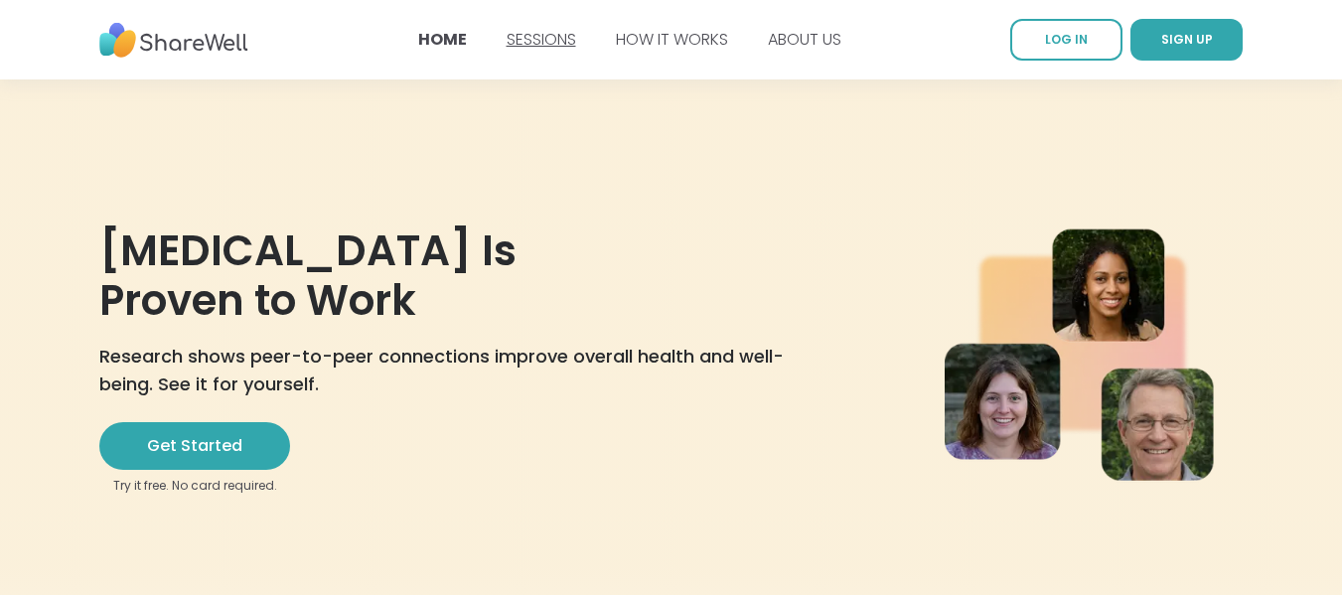
click at [555, 29] on link "SESSIONS" at bounding box center [541, 39] width 70 height 23
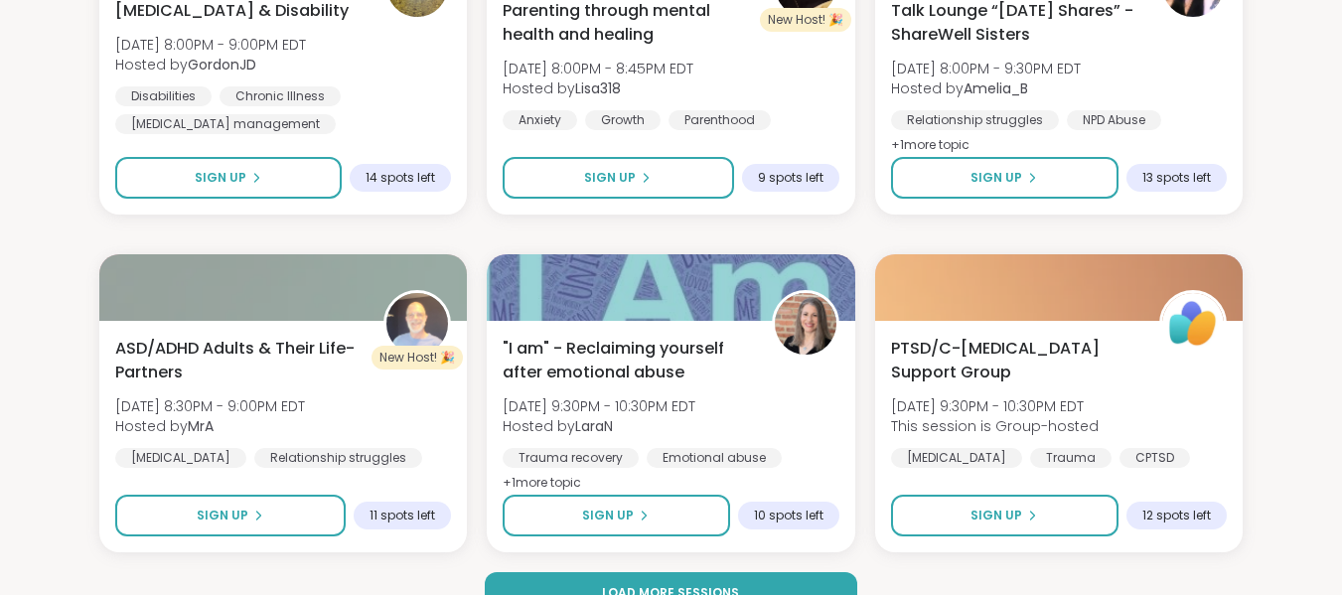
scroll to position [4275, 0]
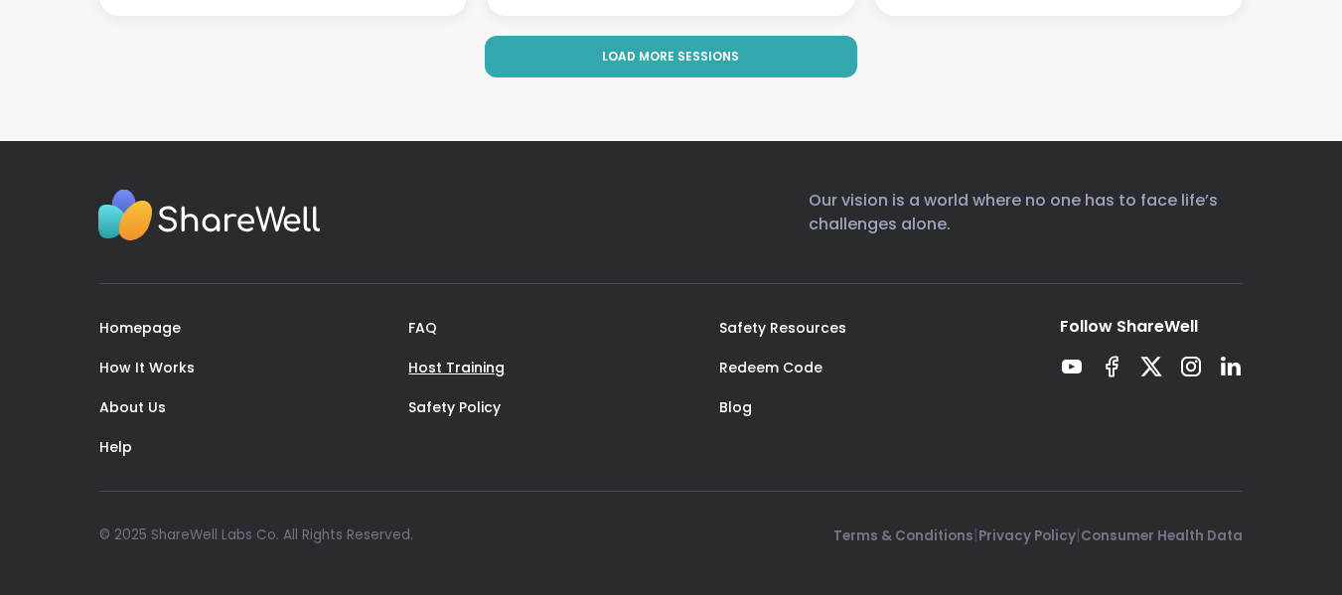
click at [480, 366] on link "Host Training" at bounding box center [456, 368] width 96 height 20
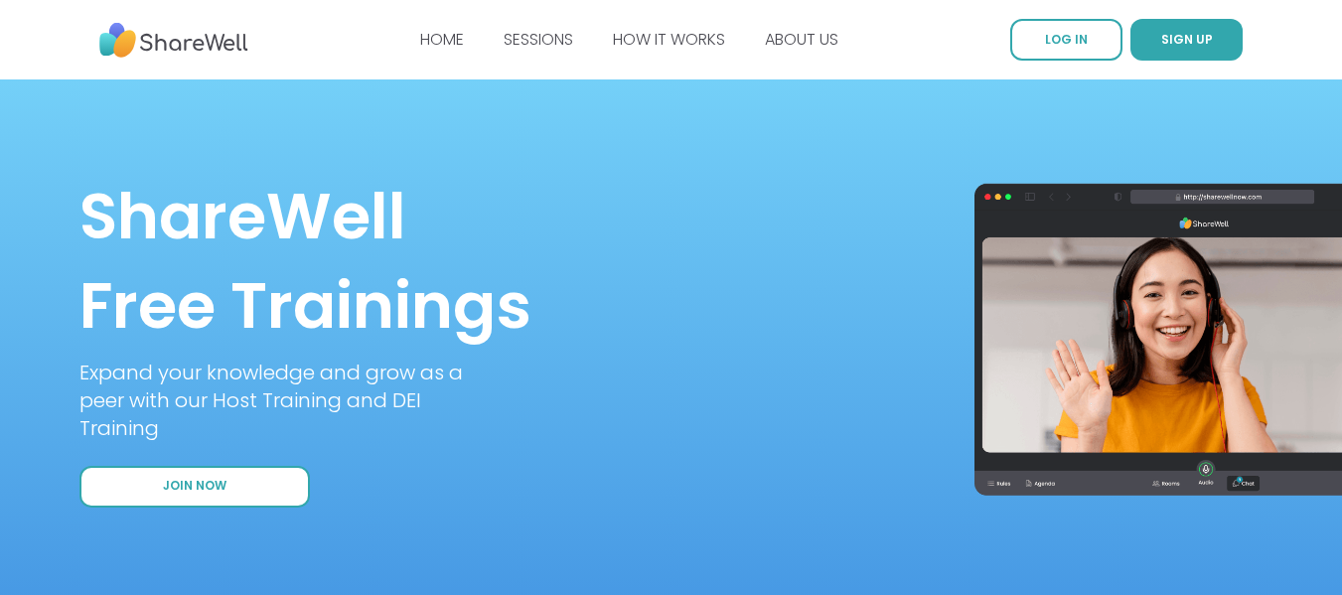
click at [210, 492] on span "Join Now" at bounding box center [195, 486] width 64 height 17
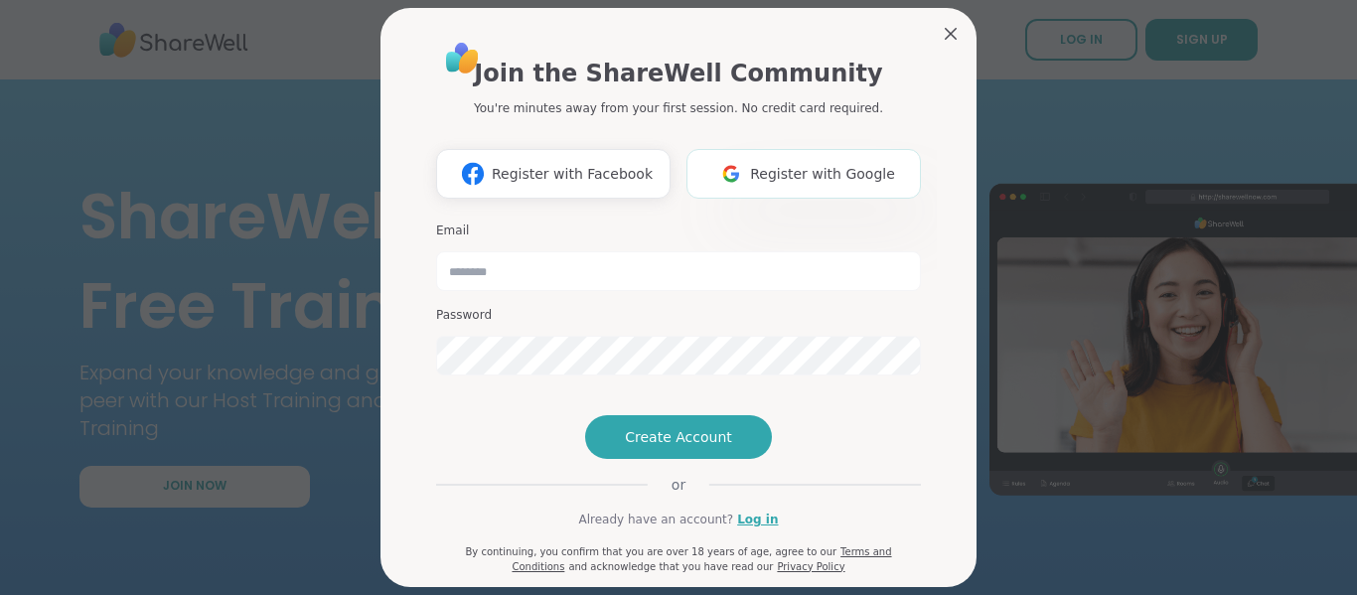
click at [847, 176] on span "Register with Google" at bounding box center [822, 174] width 145 height 21
